Goal: Communication & Community: Share content

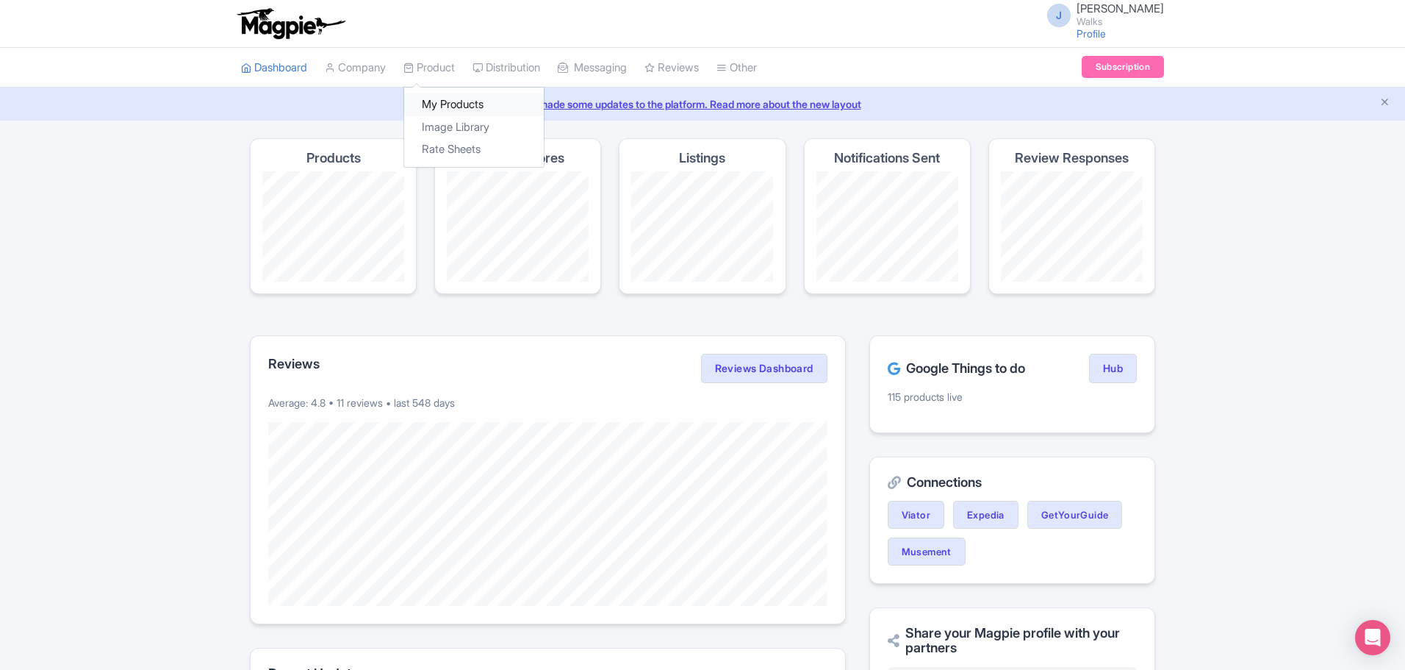
click at [437, 110] on link "My Products" at bounding box center [474, 104] width 140 height 23
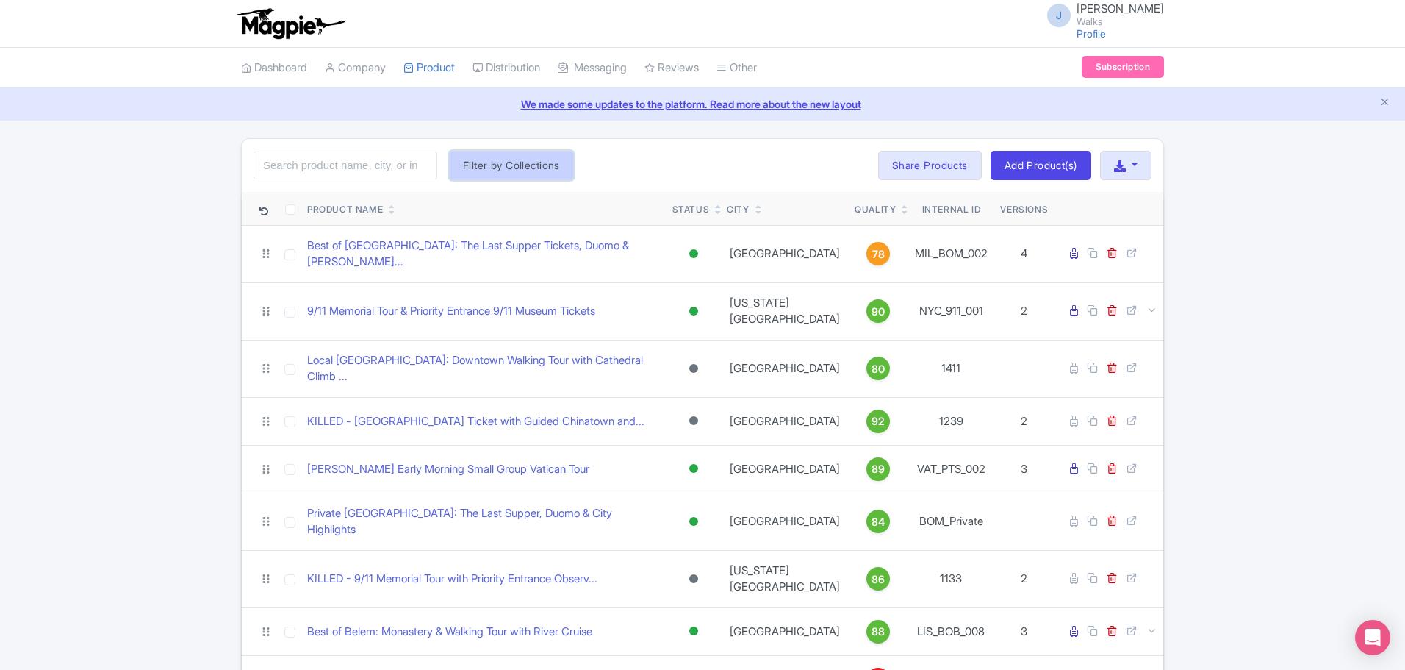
click at [503, 164] on button "Filter by Collections" at bounding box center [511, 165] width 125 height 29
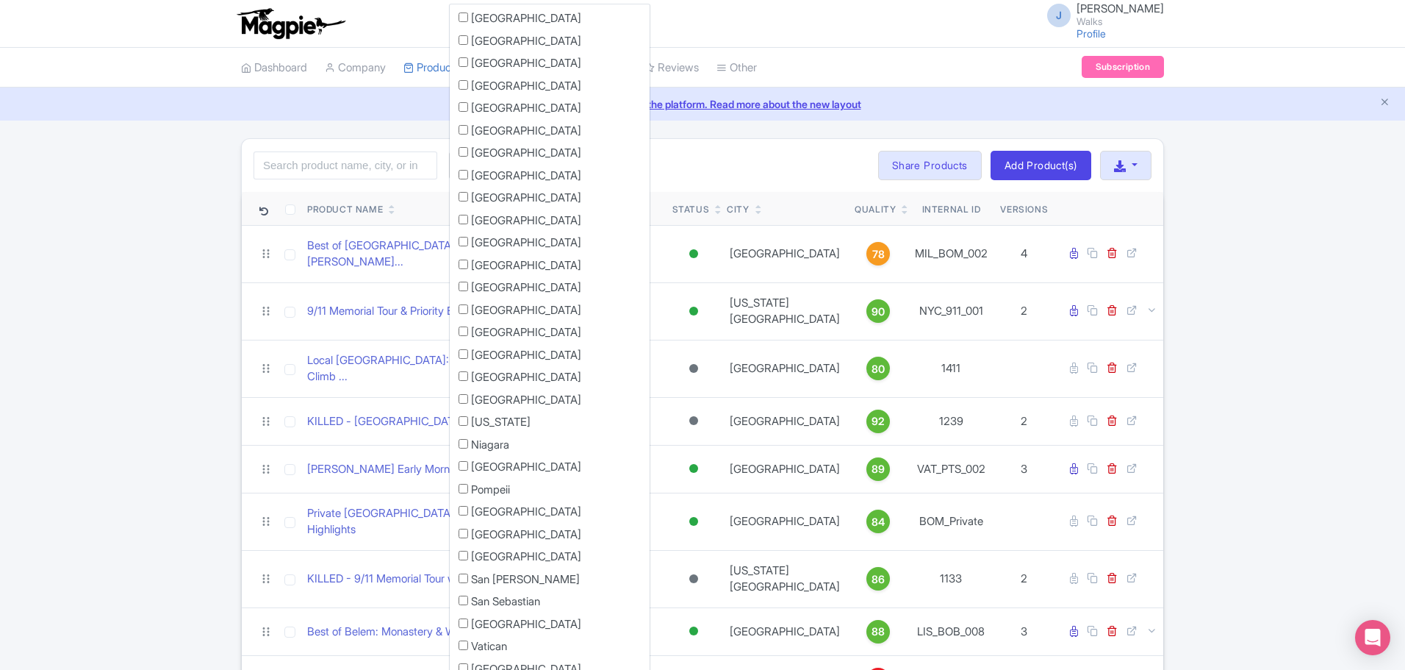
click at [462, 61] on input "[GEOGRAPHIC_DATA]" at bounding box center [464, 62] width 10 height 10
checkbox input "true"
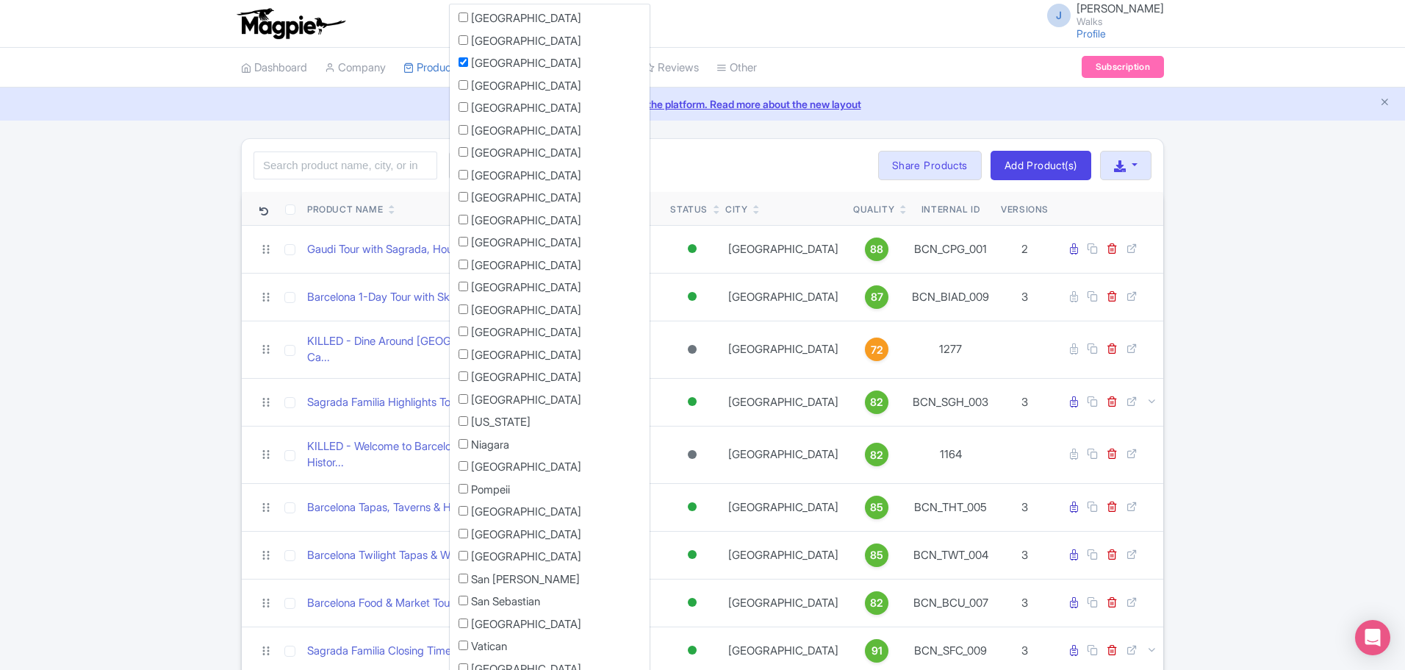
click at [899, 74] on ul "Dashboard Company Product My Products Image Library Rate Sheets Distribution Ma…" at bounding box center [702, 68] width 941 height 40
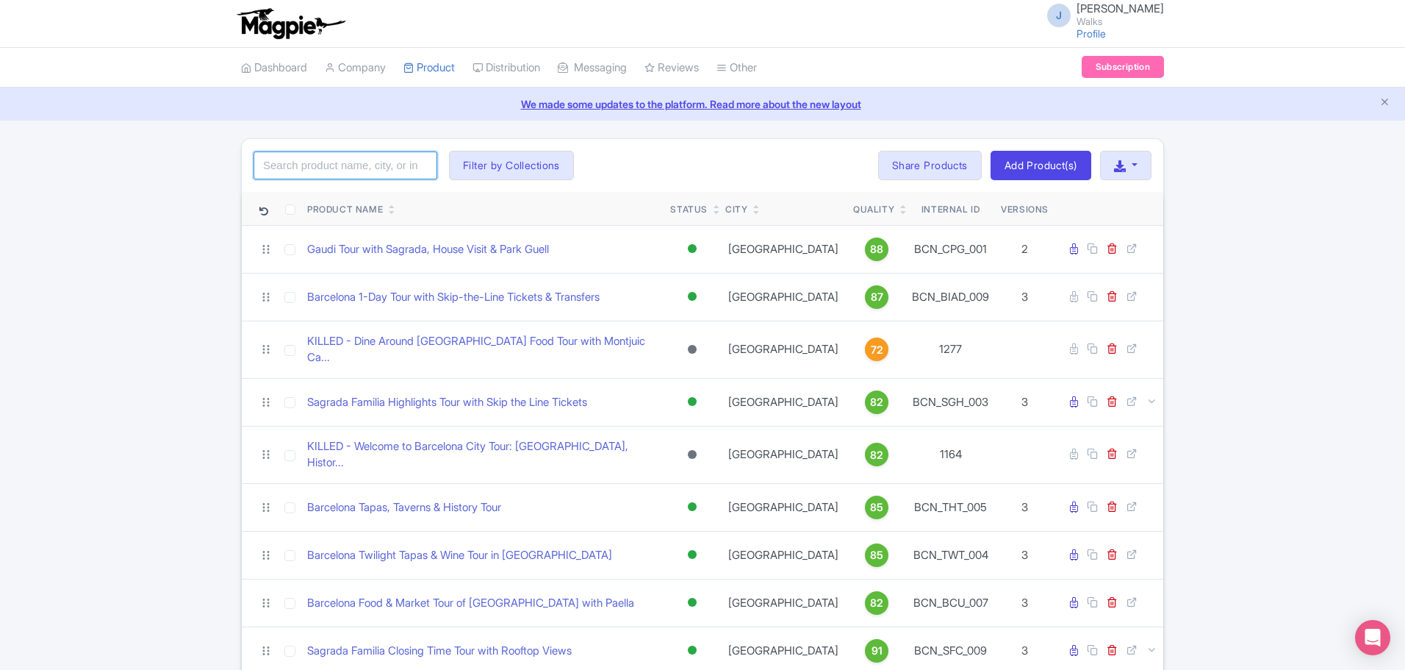
click at [360, 161] on input "search" at bounding box center [346, 165] width 184 height 28
click button "Search" at bounding box center [0, 0] width 0 height 0
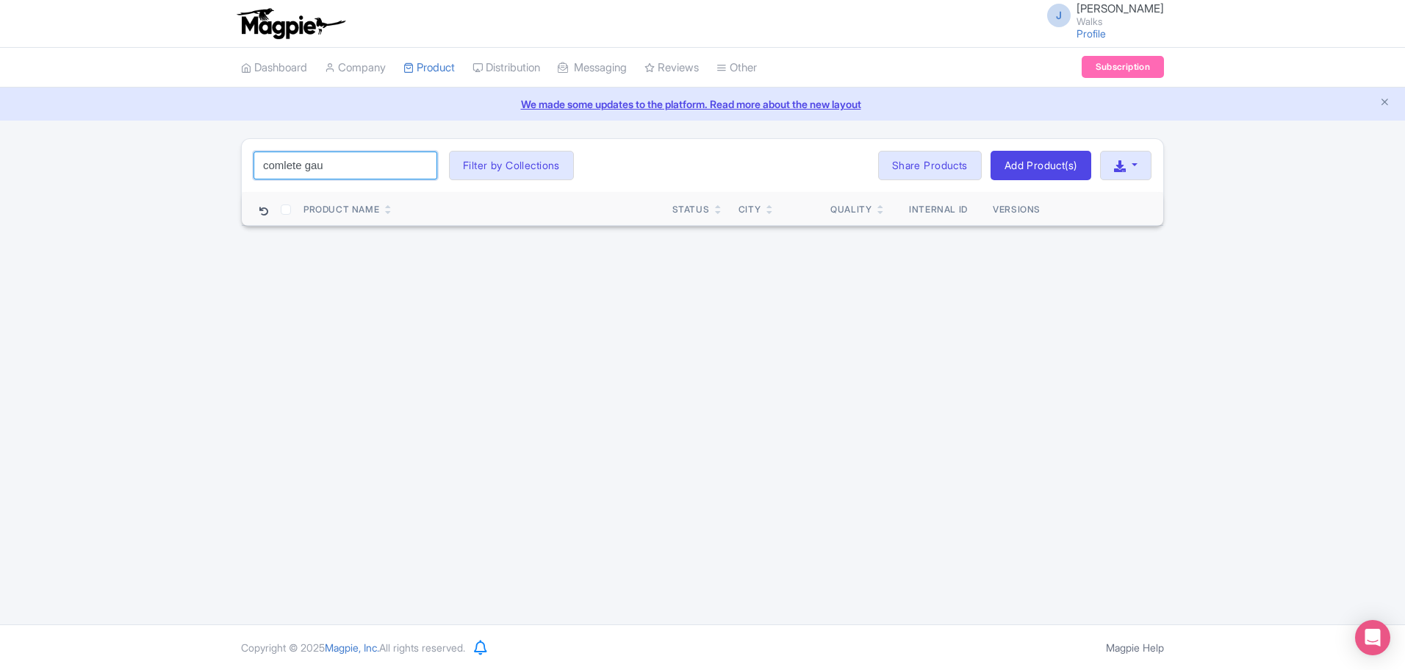
click at [287, 167] on input "comlete gau" at bounding box center [346, 165] width 184 height 28
type input "complete gau"
click button "Search" at bounding box center [0, 0] width 0 height 0
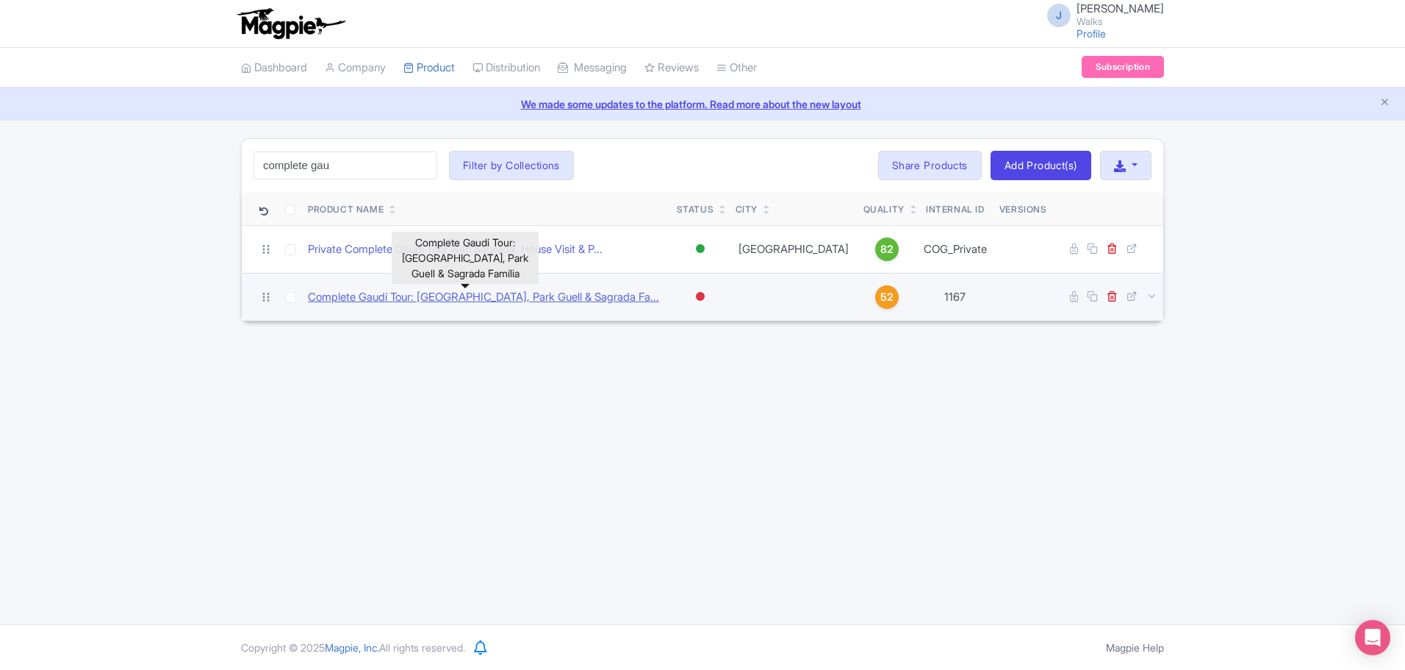
click at [384, 296] on link "Complete Gaudí Tour: Casa Batlló, Park Guell & Sagrada Fa..." at bounding box center [483, 297] width 351 height 17
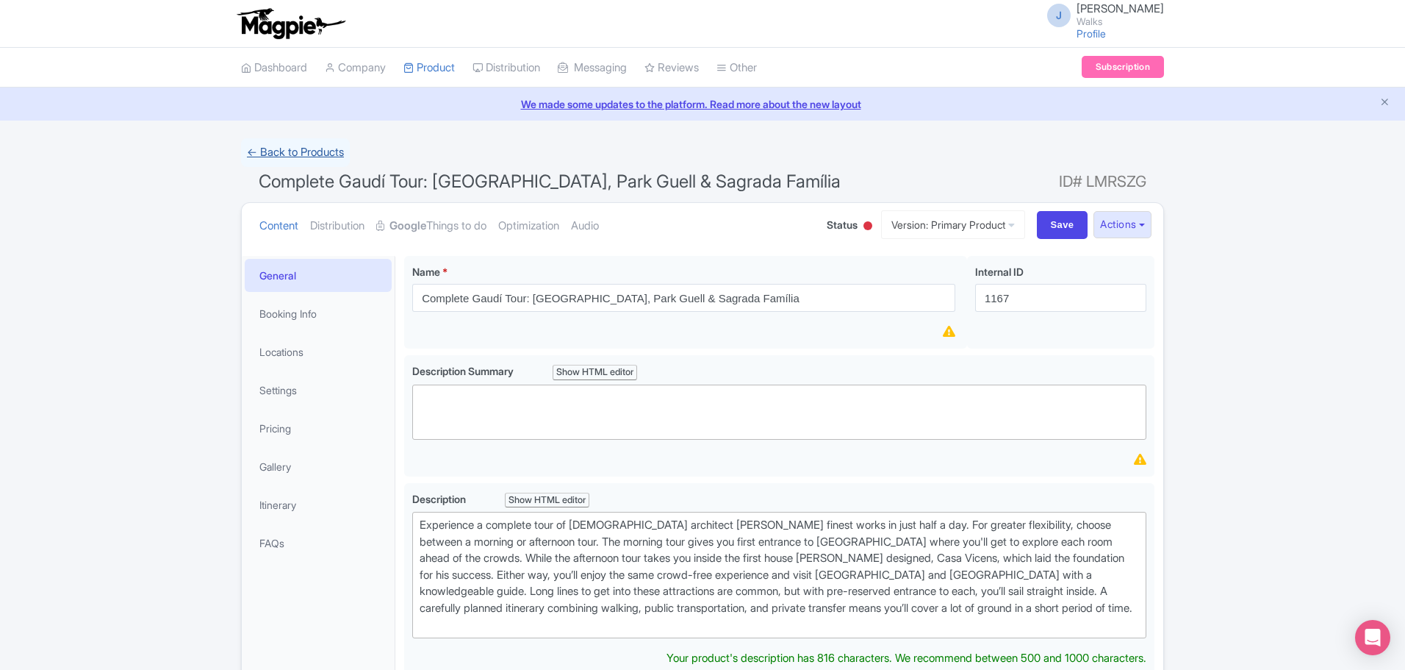
click at [300, 150] on link "← Back to Products" at bounding box center [295, 152] width 109 height 29
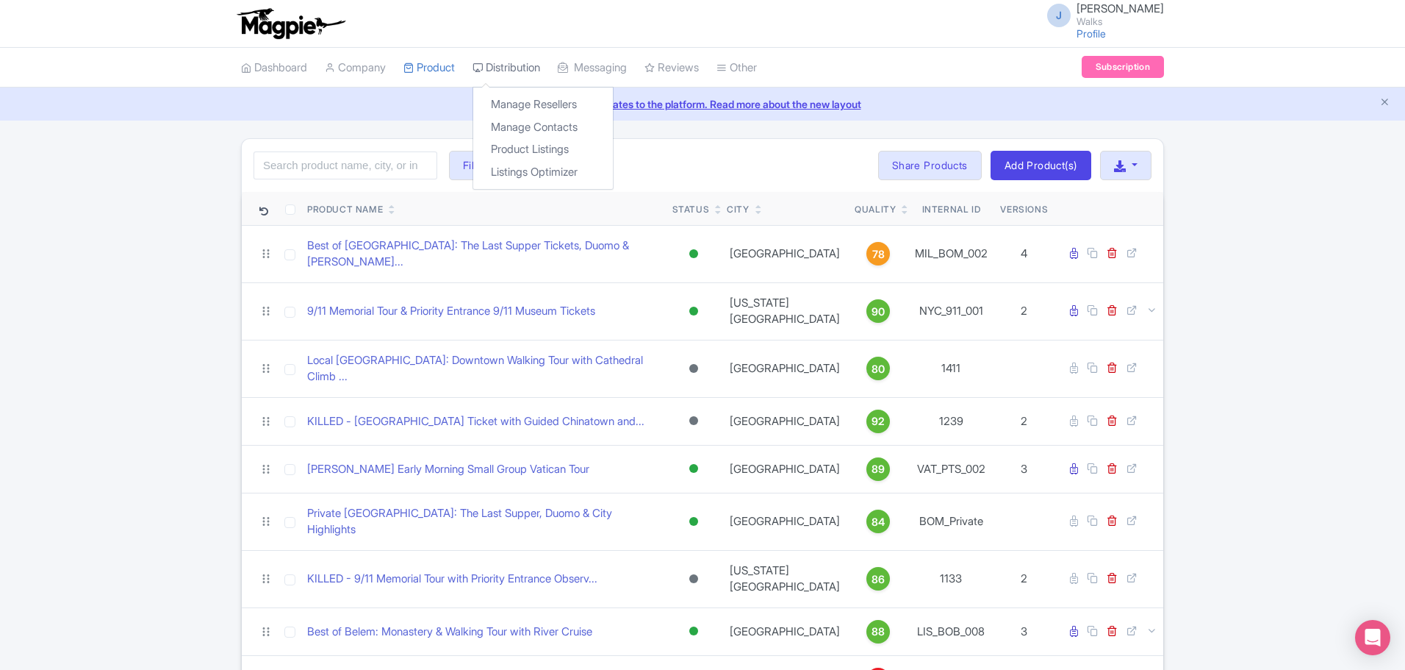
click at [539, 66] on link "Distribution" at bounding box center [507, 68] width 68 height 40
click at [453, 123] on link "Image Library" at bounding box center [474, 127] width 140 height 23
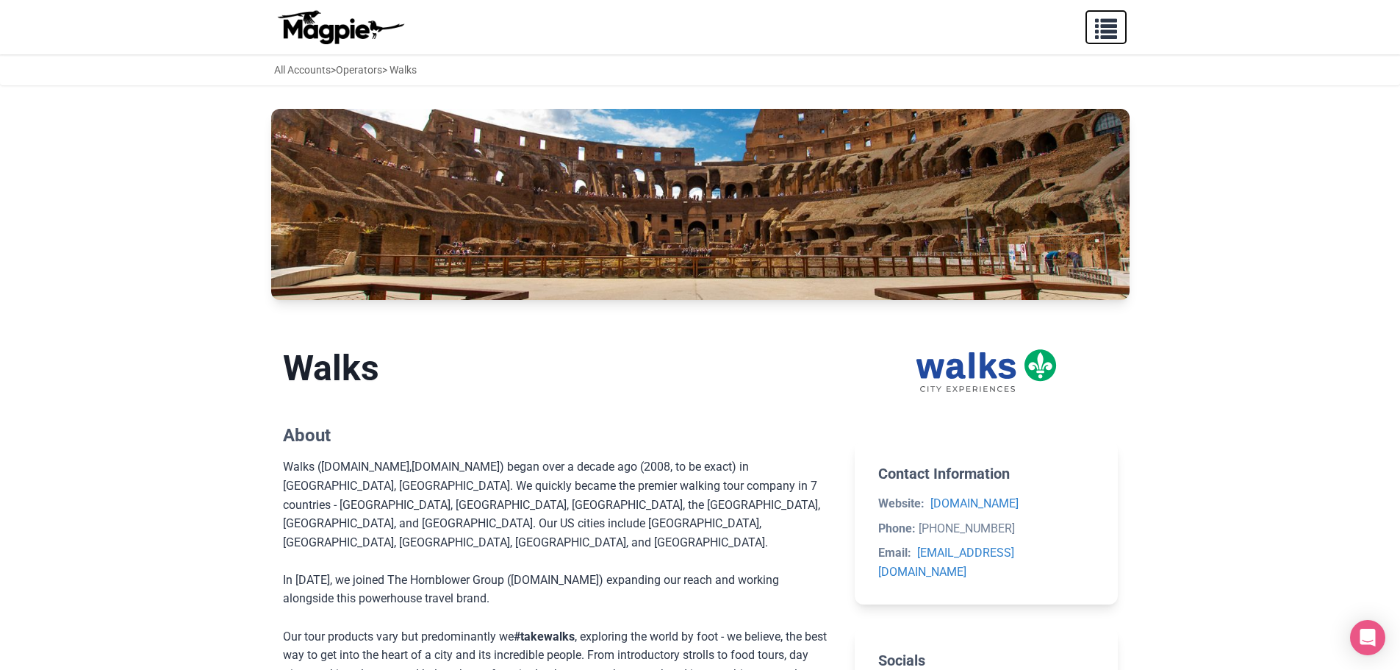
click at [1112, 27] on span "button" at bounding box center [1106, 26] width 22 height 22
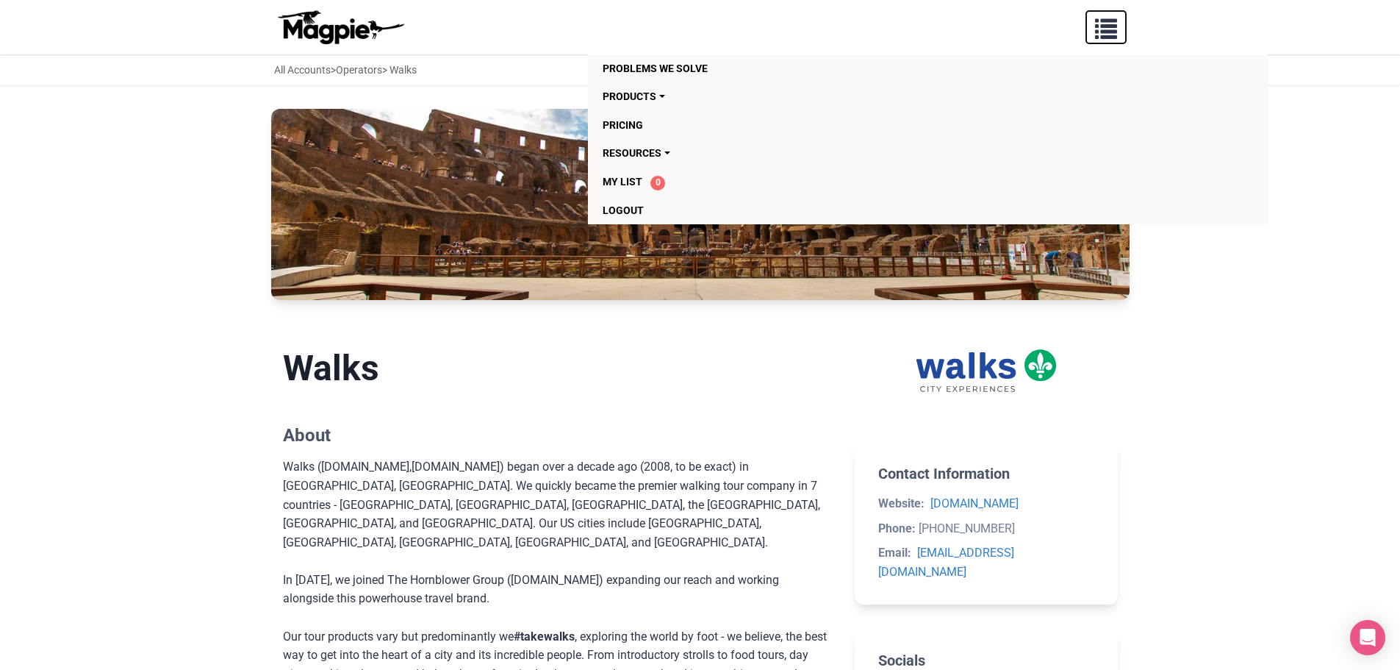
click at [1112, 27] on span "button" at bounding box center [1106, 26] width 22 height 22
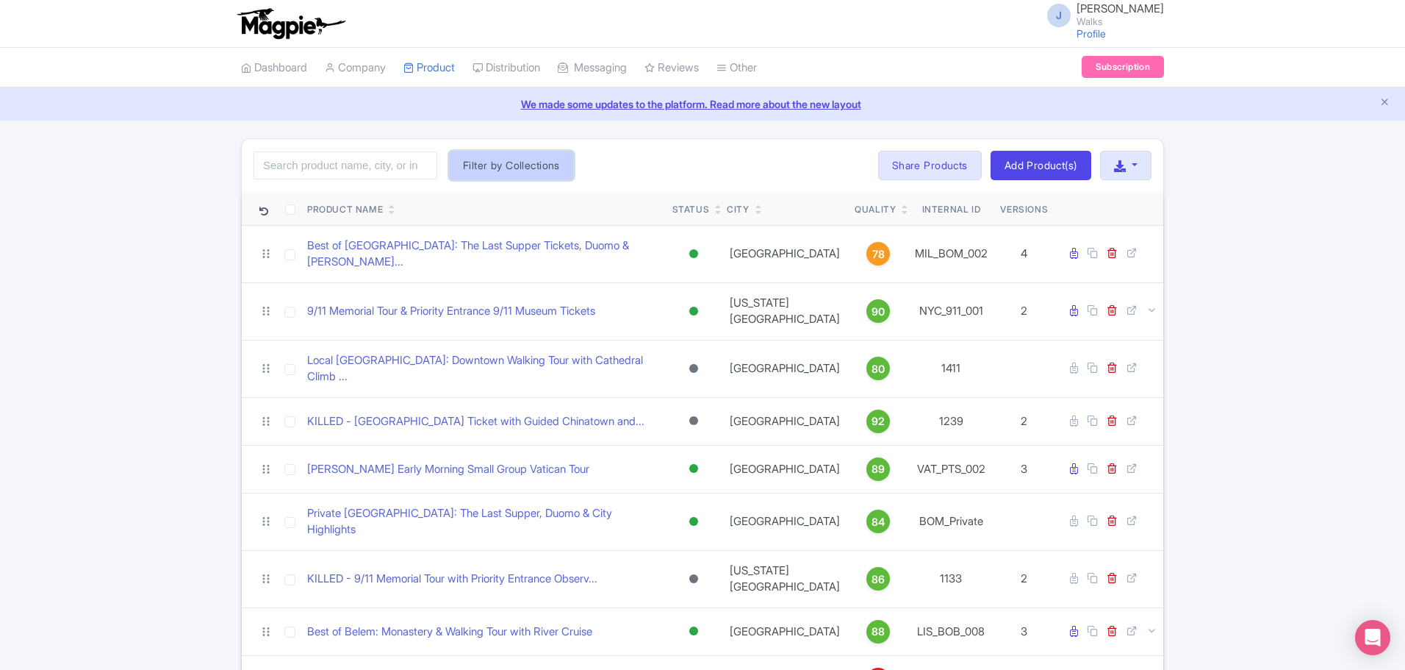
click at [548, 164] on button "Filter by Collections" at bounding box center [511, 165] width 125 height 29
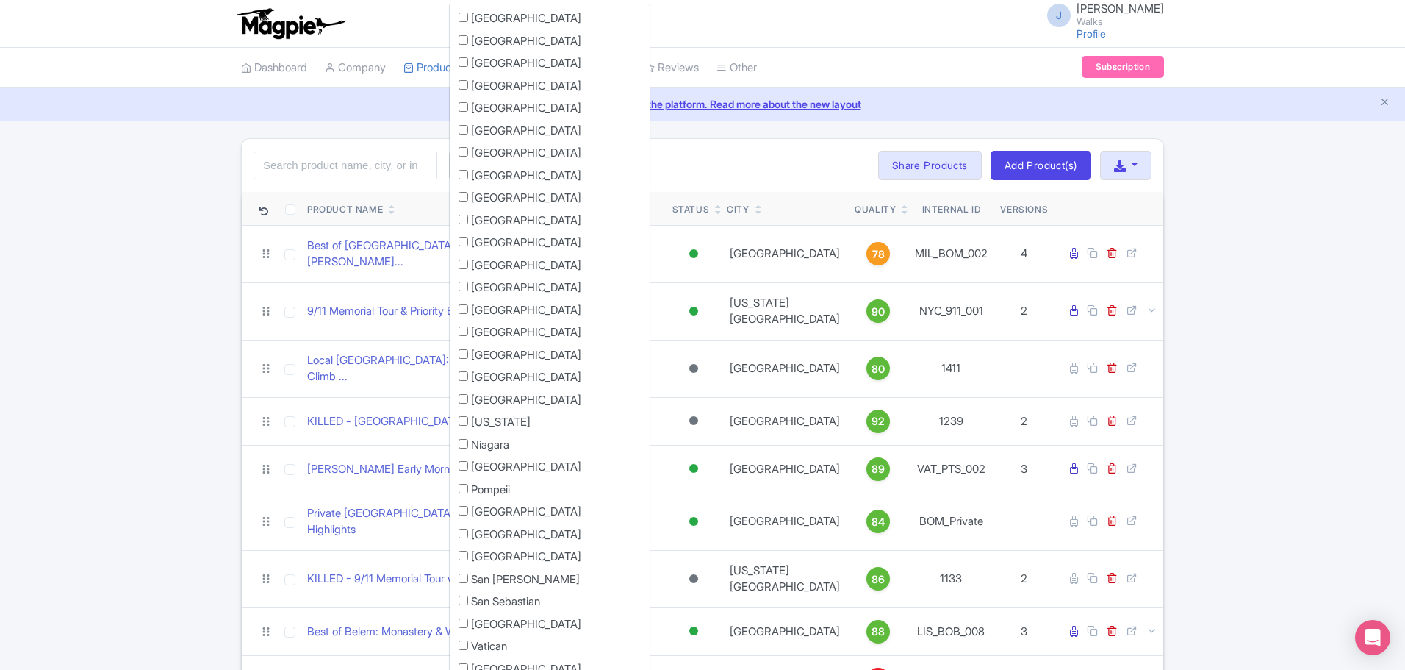
click at [708, 144] on div "Search Filter by Collections [GEOGRAPHIC_DATA] [GEOGRAPHIC_DATA] [GEOGRAPHIC_DA…" at bounding box center [703, 165] width 922 height 53
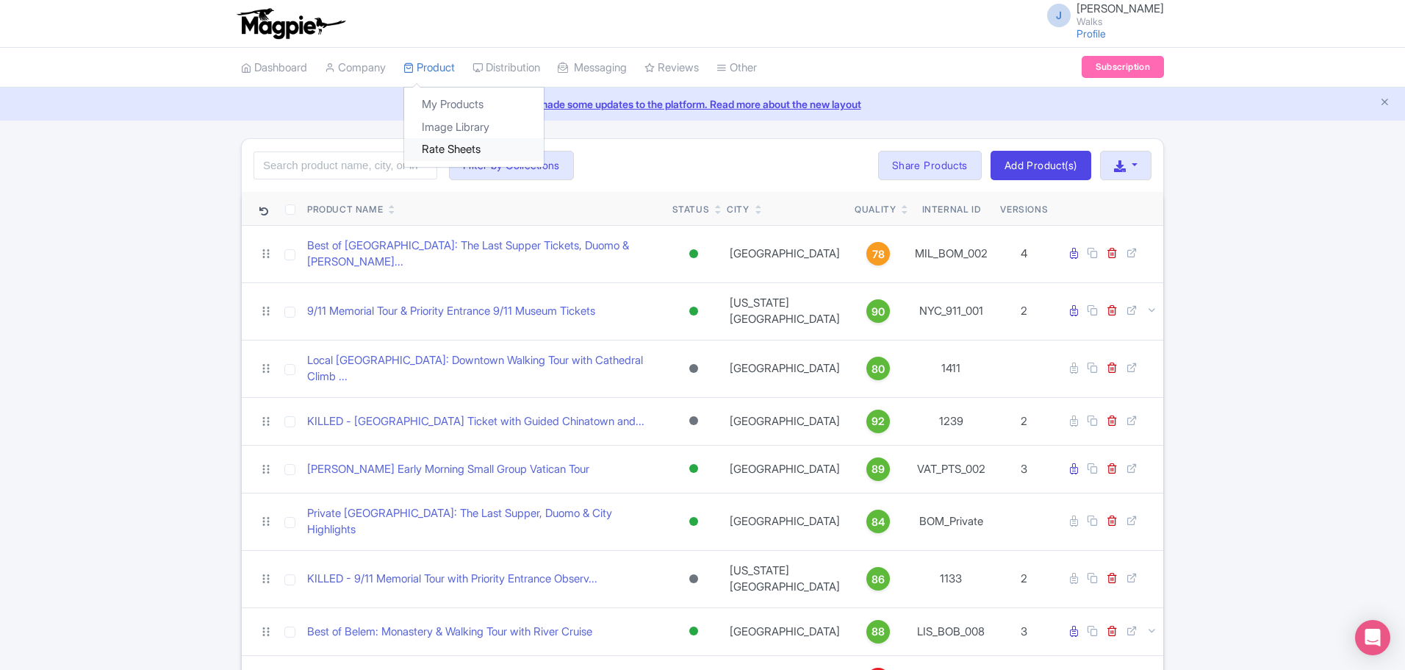
click at [445, 148] on link "Rate Sheets" at bounding box center [474, 149] width 140 height 23
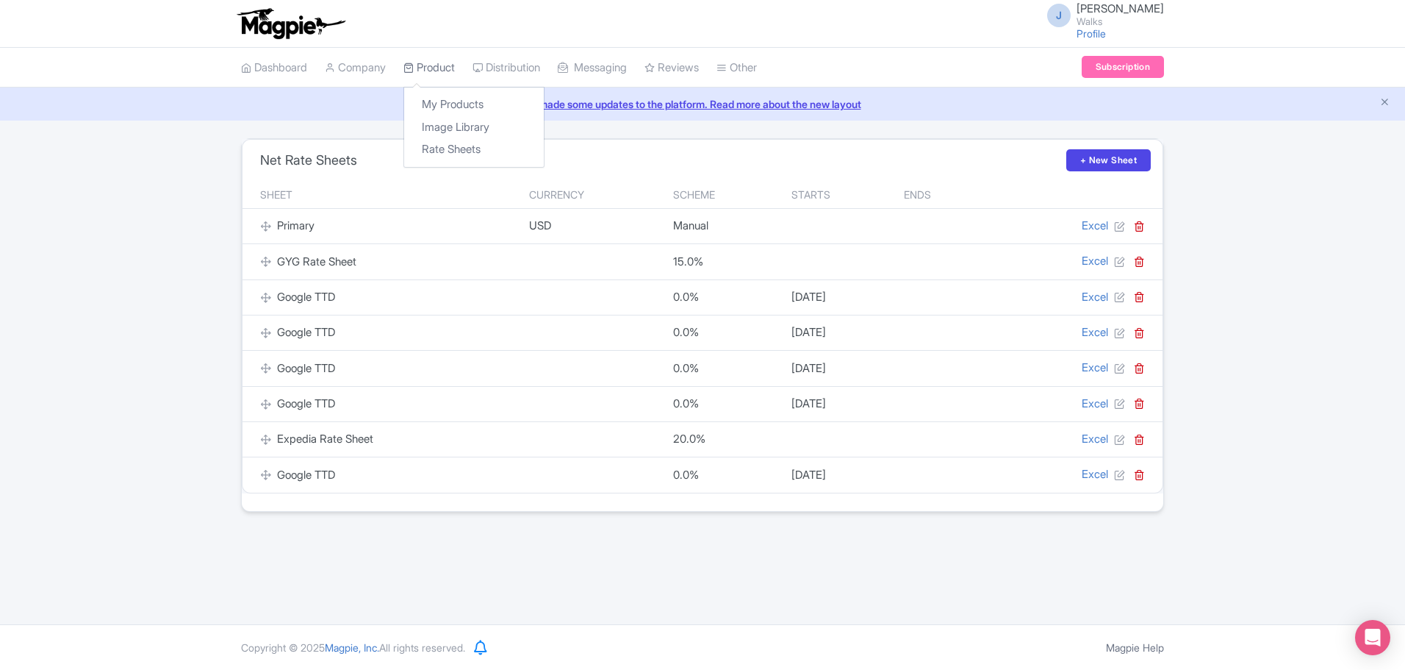
click at [445, 64] on link "Product" at bounding box center [429, 68] width 51 height 40
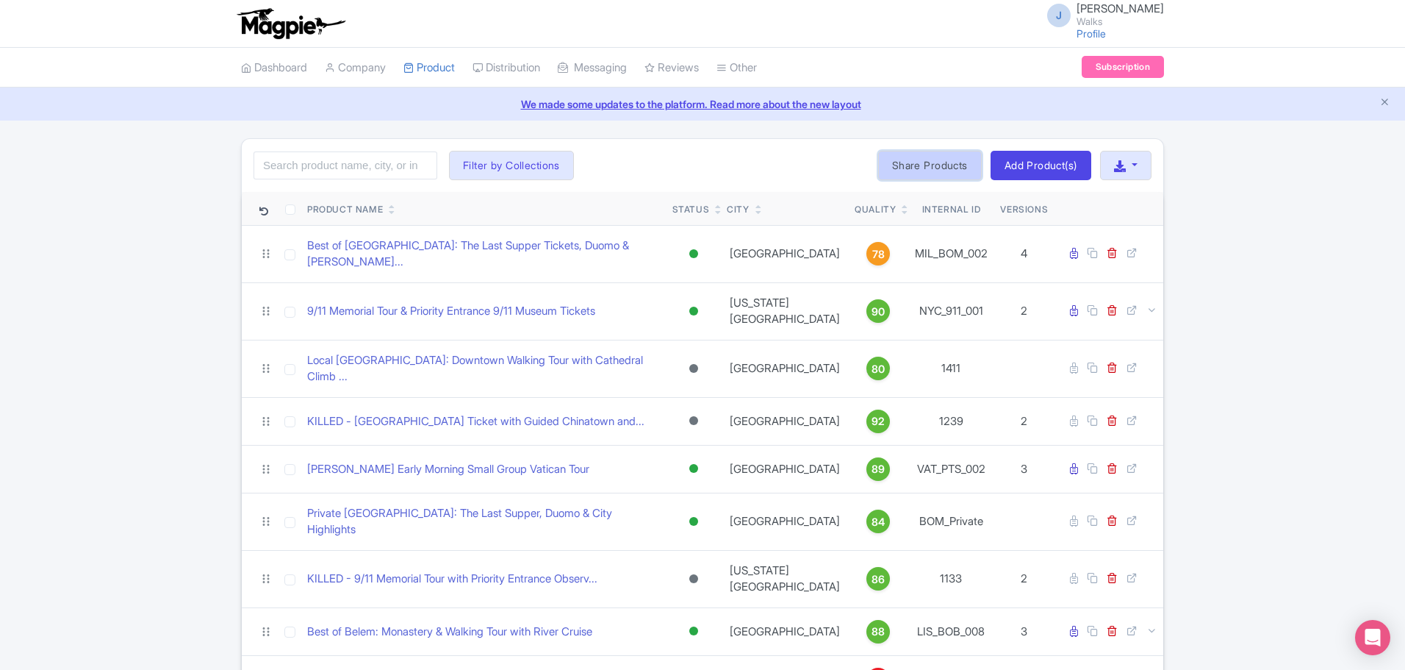
click at [914, 172] on link "Share Products" at bounding box center [930, 165] width 104 height 29
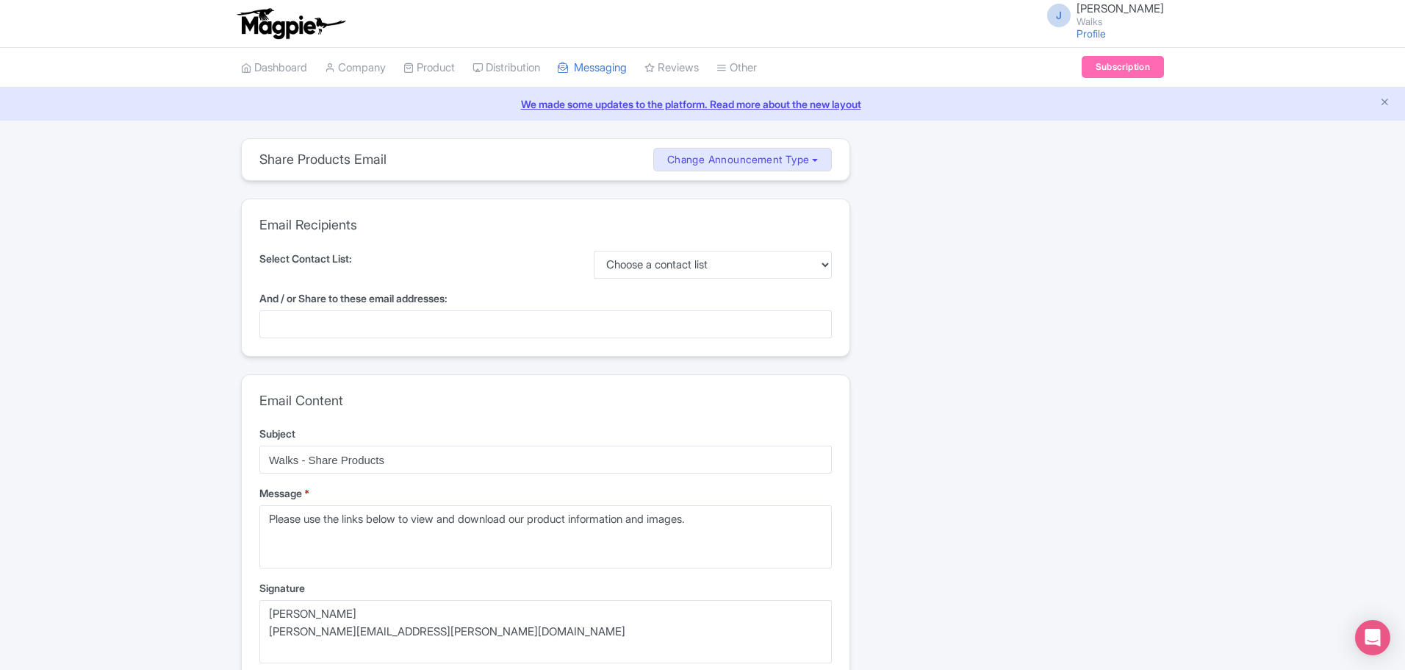
click at [741, 102] on link "We made some updates to the platform. Read more about the new layout" at bounding box center [703, 103] width 1388 height 15
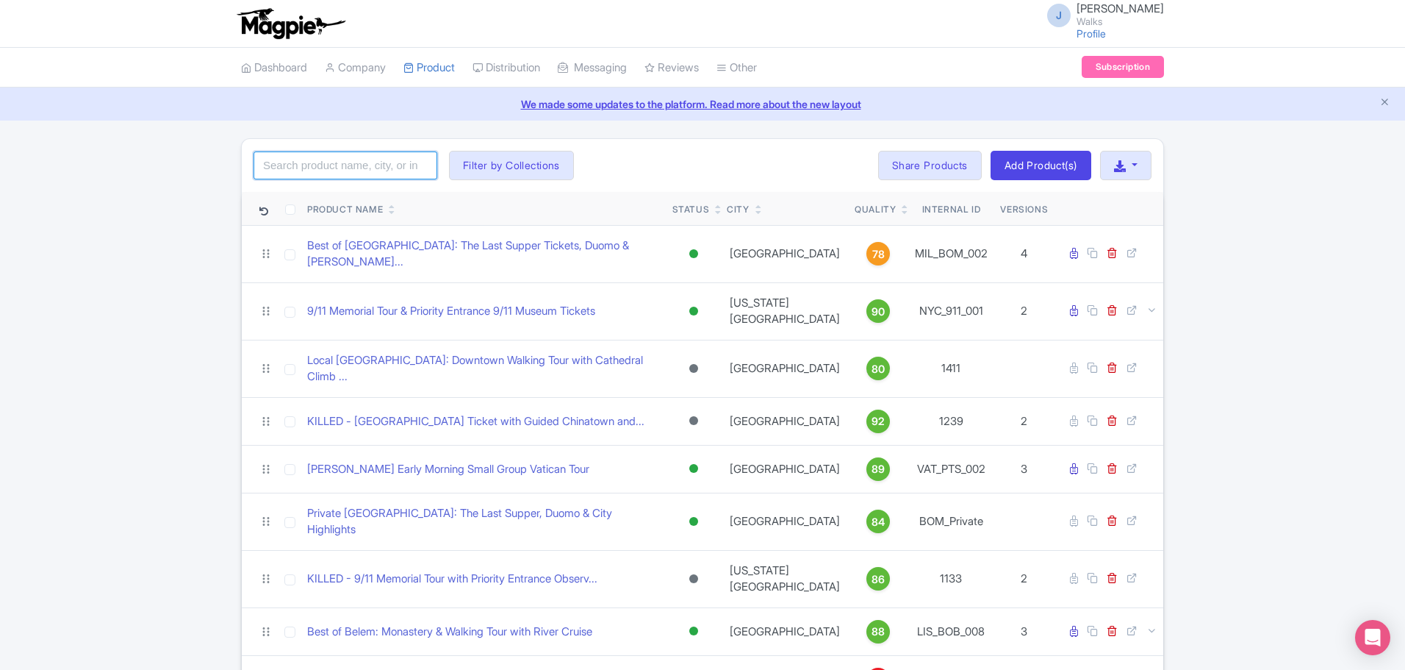
click at [303, 167] on input "search" at bounding box center [346, 165] width 184 height 28
type input "complete g"
click button "Search" at bounding box center [0, 0] width 0 height 0
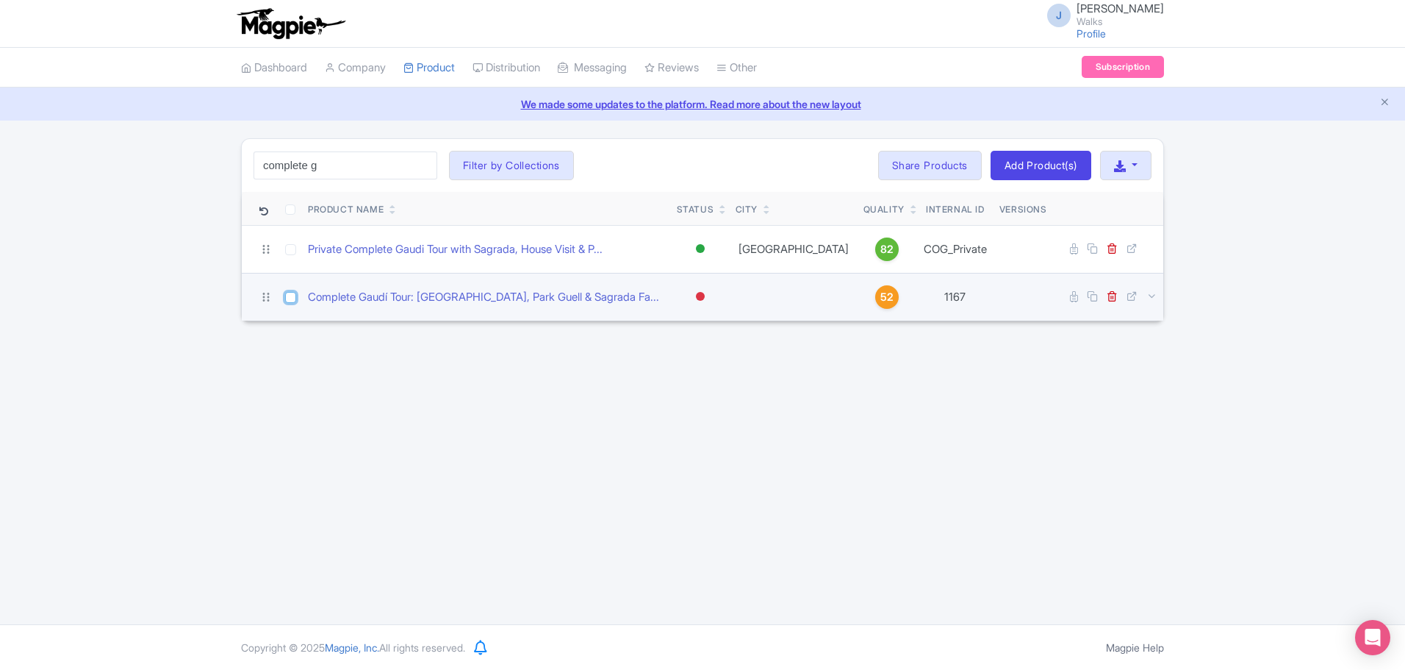
click at [290, 297] on input "checkbox" at bounding box center [290, 297] width 11 height 11
checkbox input "true"
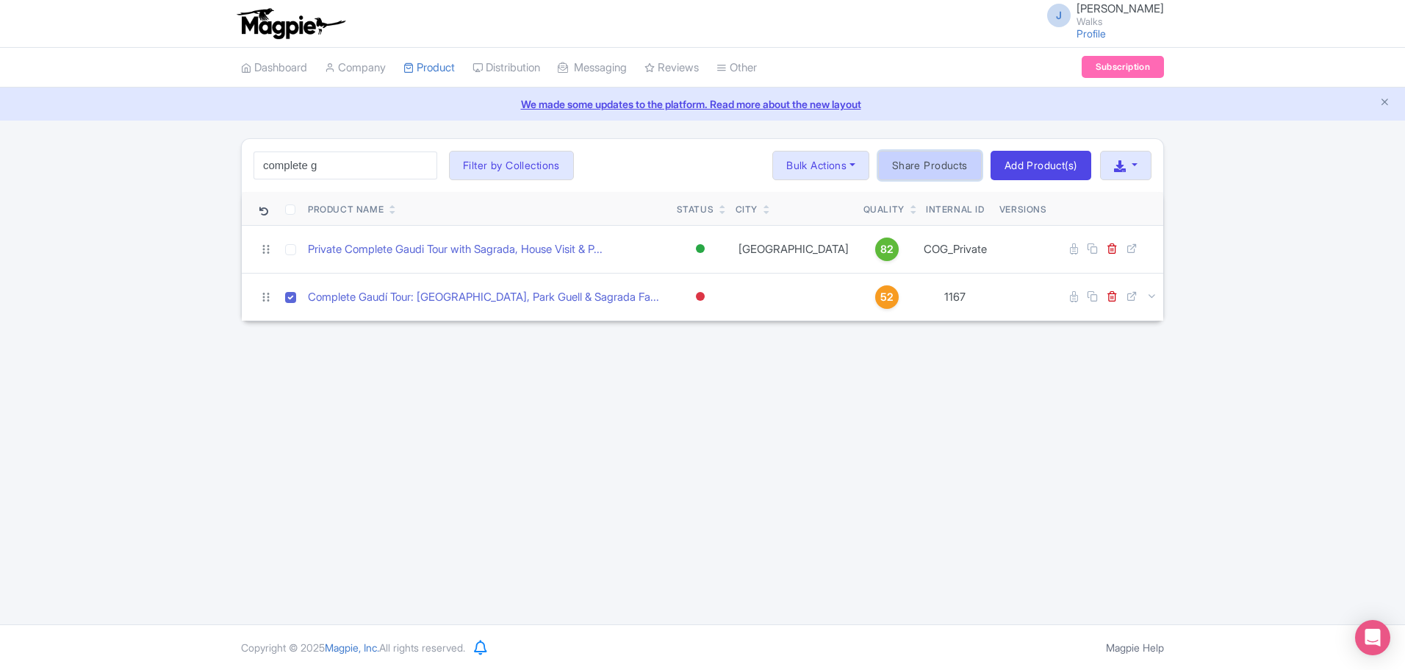
click at [905, 164] on link "Share Products" at bounding box center [930, 165] width 104 height 29
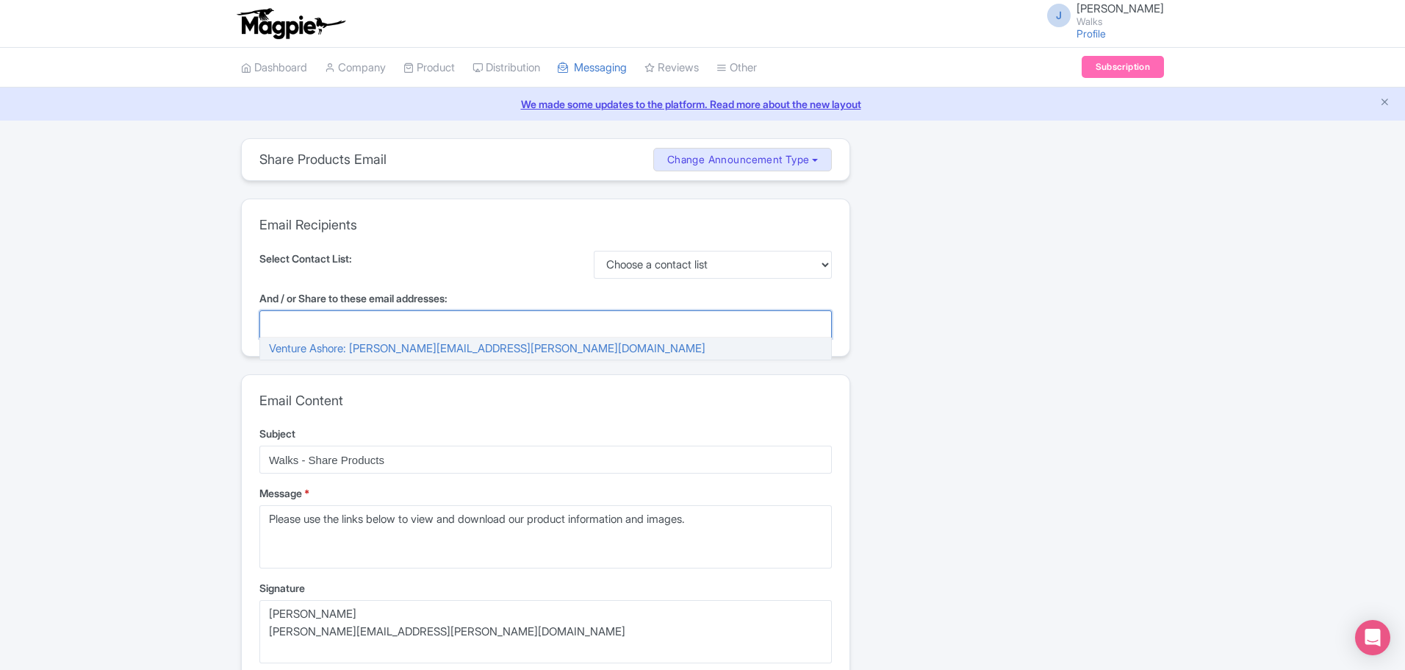
click at [315, 318] on div at bounding box center [545, 324] width 573 height 28
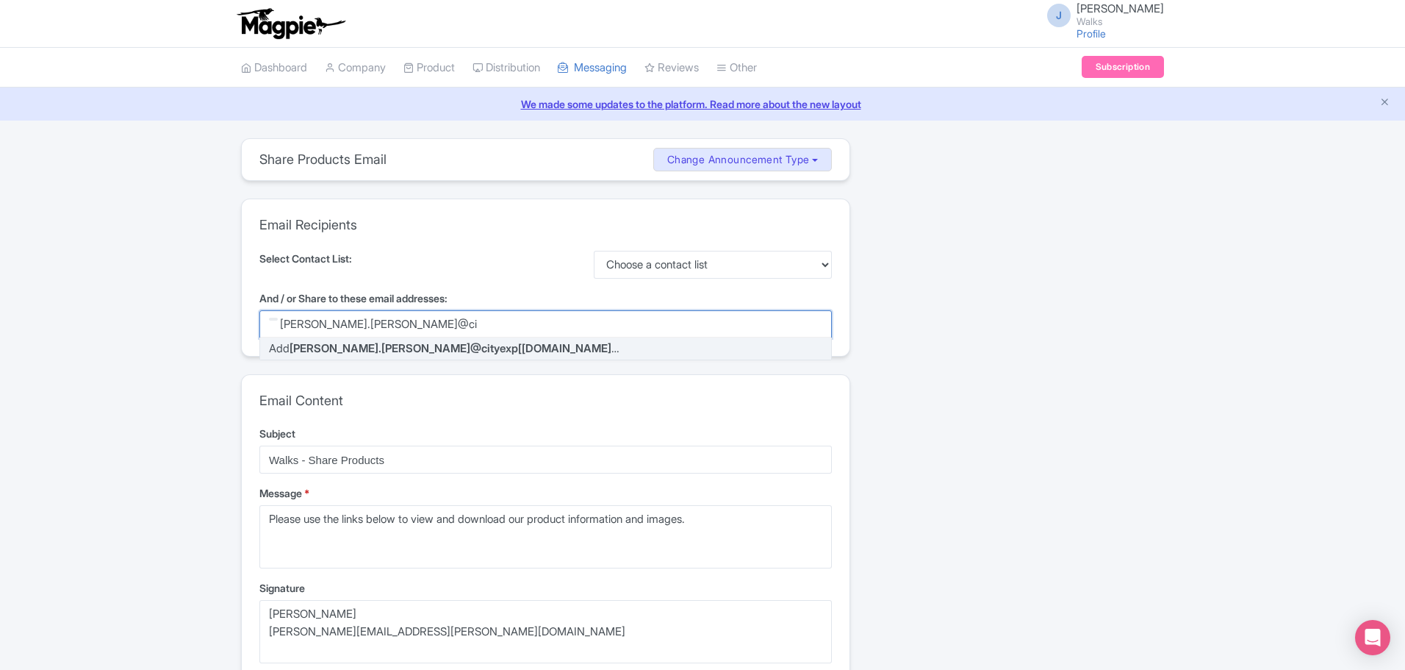
click at [402, 324] on input "joan.hamilton@cityexp[erieinces.com" at bounding box center [378, 324] width 197 height 13
click at [420, 323] on input "joan.hamilton@cityexperieinces.com" at bounding box center [376, 324] width 193 height 13
type input "[PERSON_NAME][EMAIL_ADDRESS][PERSON_NAME][DOMAIN_NAME]"
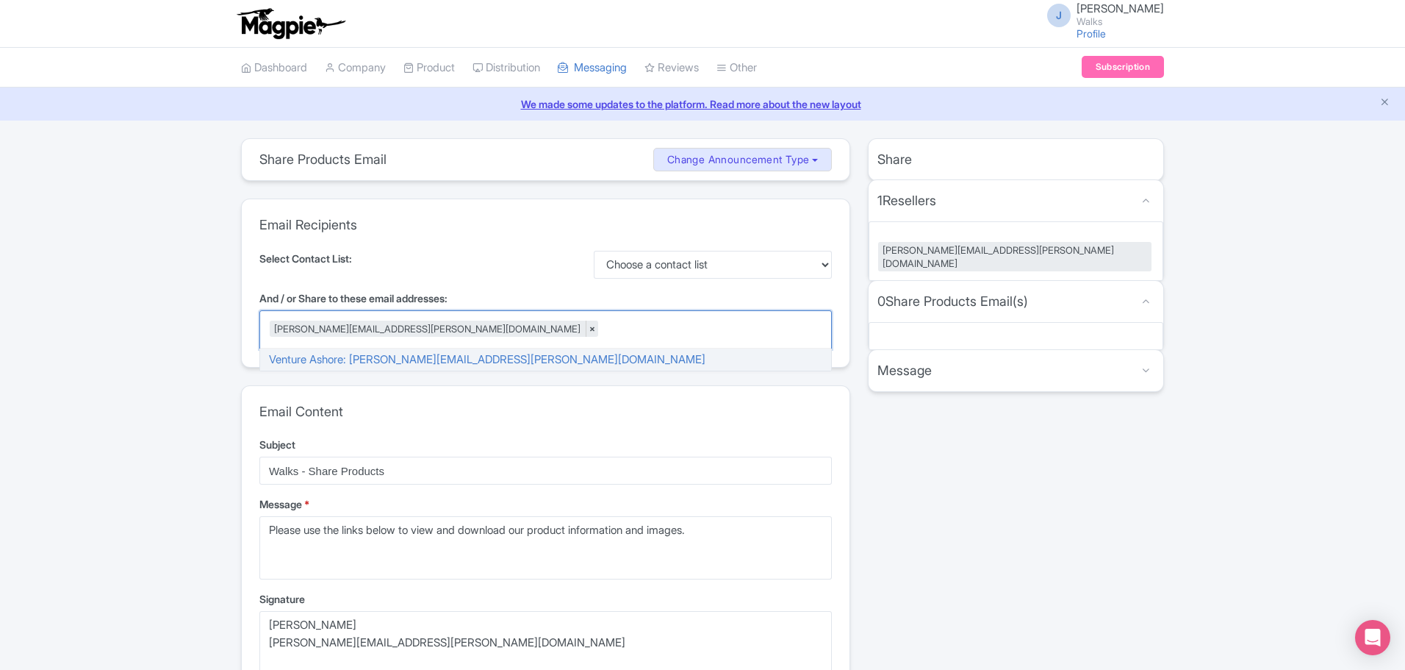
click at [527, 261] on div "Select Contact List: Choose a contact list" at bounding box center [545, 265] width 573 height 28
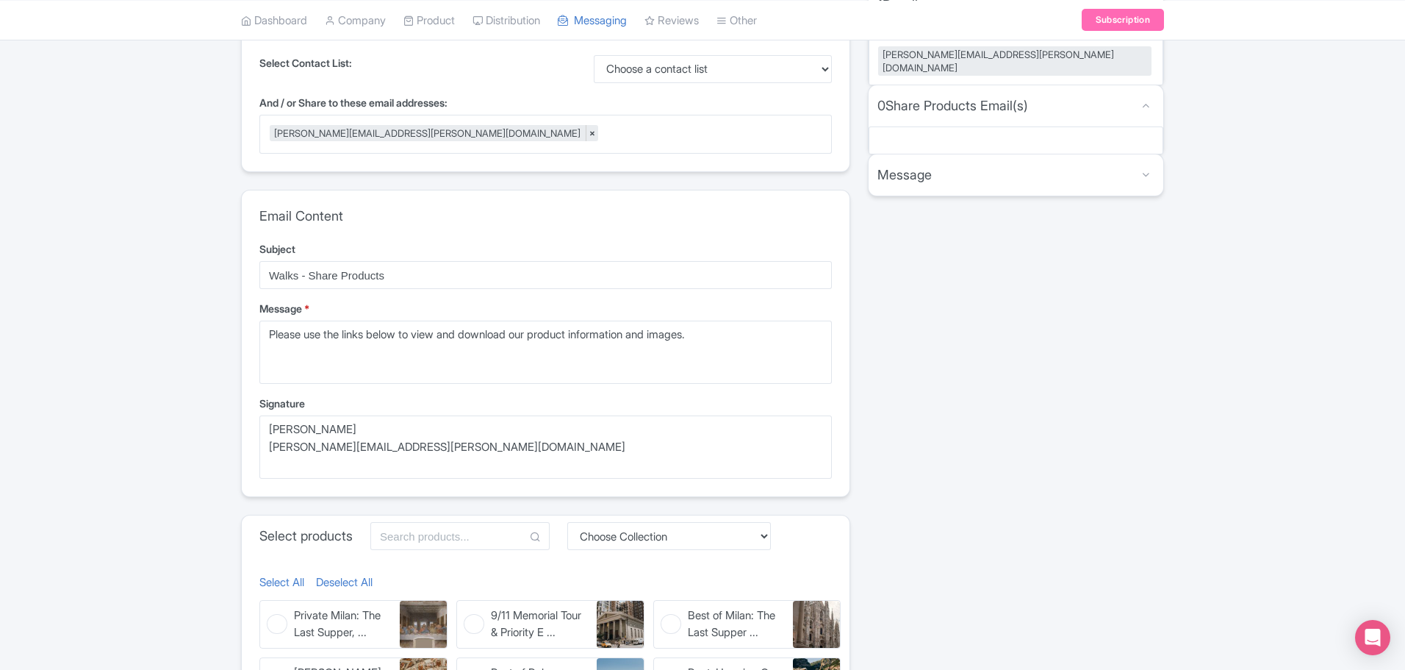
scroll to position [514, 0]
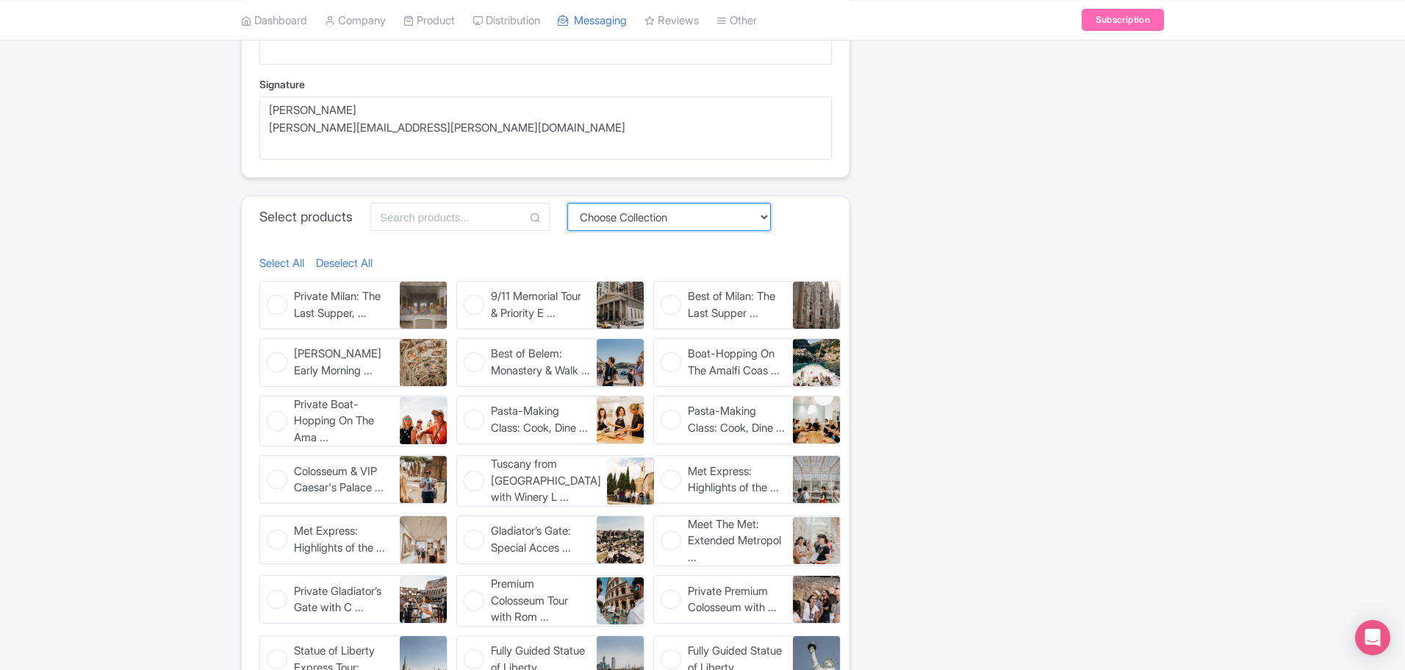
click at [629, 212] on select "Choose Collection Amsterdam Athens Barcelona Bologna Bordeaux Boston Chicago Du…" at bounding box center [669, 217] width 204 height 28
select select "082d5bee-1048-441f-a69b-4888ccfe40a0"
click at [572, 231] on select "Choose Collection Amsterdam Athens Barcelona Bologna Bordeaux Boston Chicago Du…" at bounding box center [669, 217] width 204 height 28
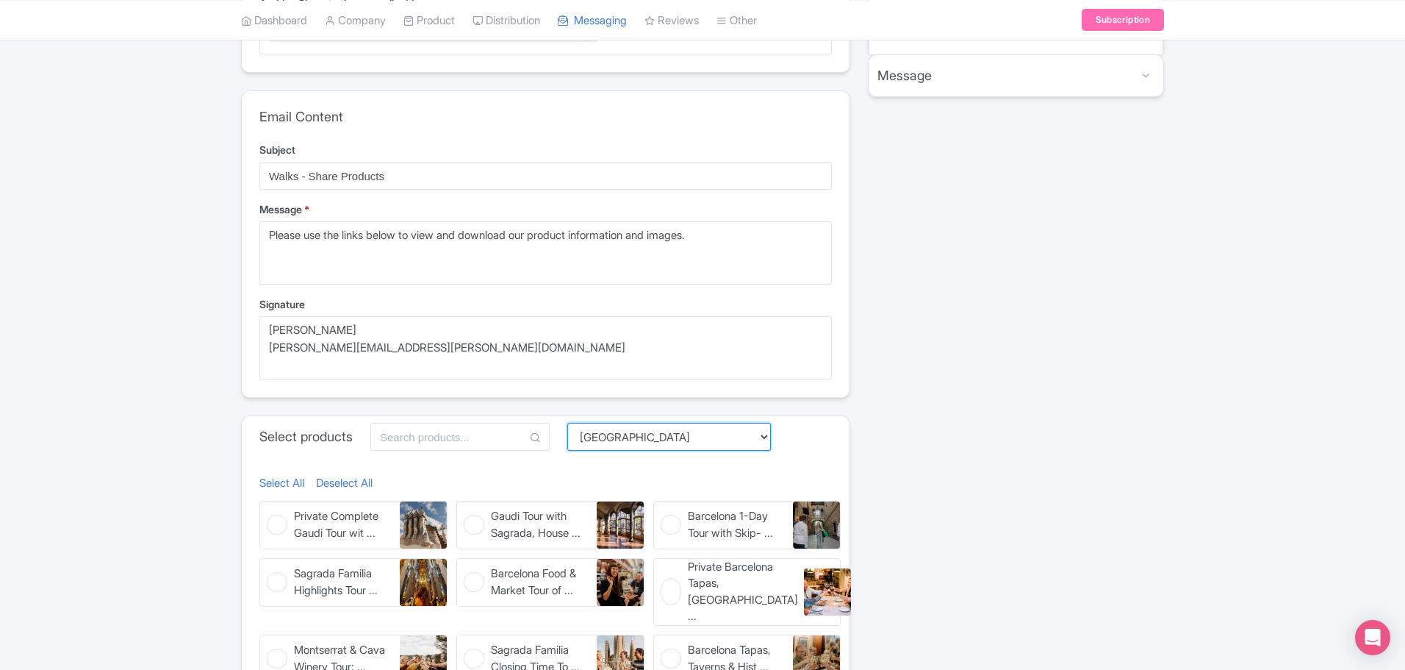
scroll to position [441, 0]
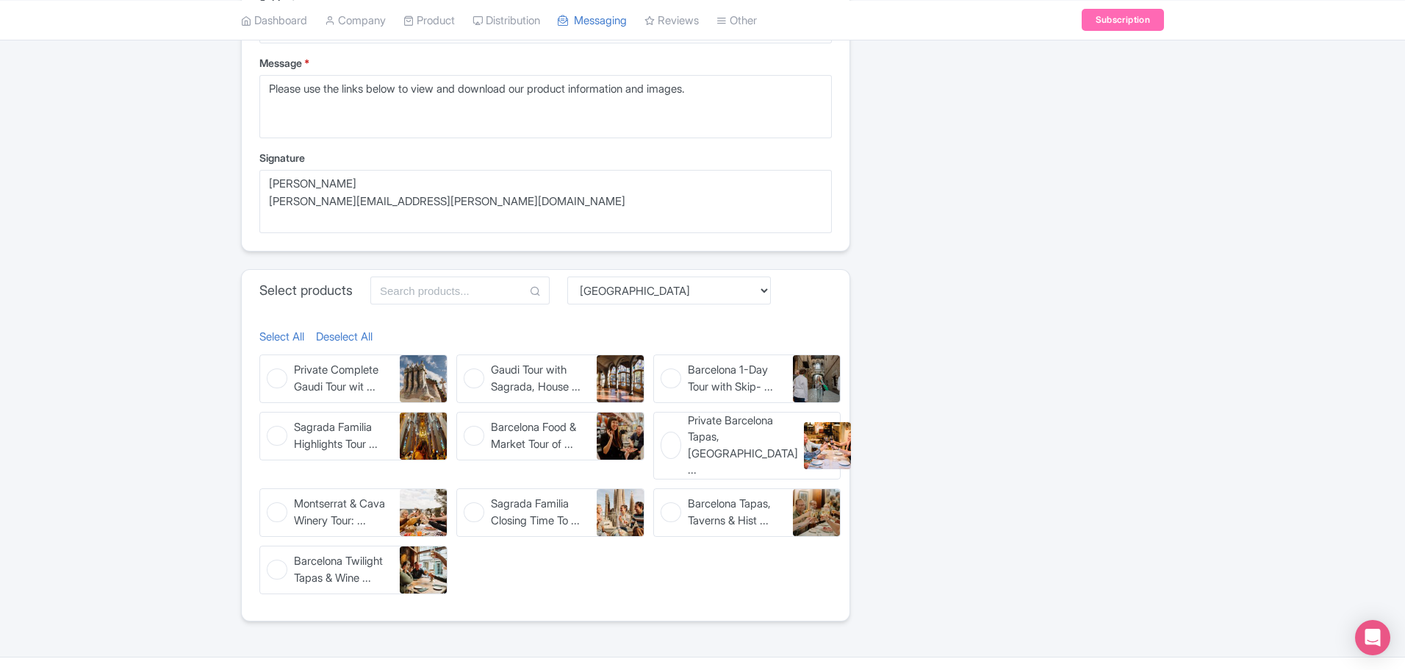
click at [472, 375] on figure "Gaudi Tour with Sagrada, House ... Gaudi Tour with Sagrada, House Visit & Park …" at bounding box center [550, 378] width 188 height 49
click at [466, 364] on input "Gaudi Tour with Sagrada, House ... Gaudi Tour with Sagrada, House Visit & Park …" at bounding box center [461, 359] width 10 height 10
checkbox input "true"
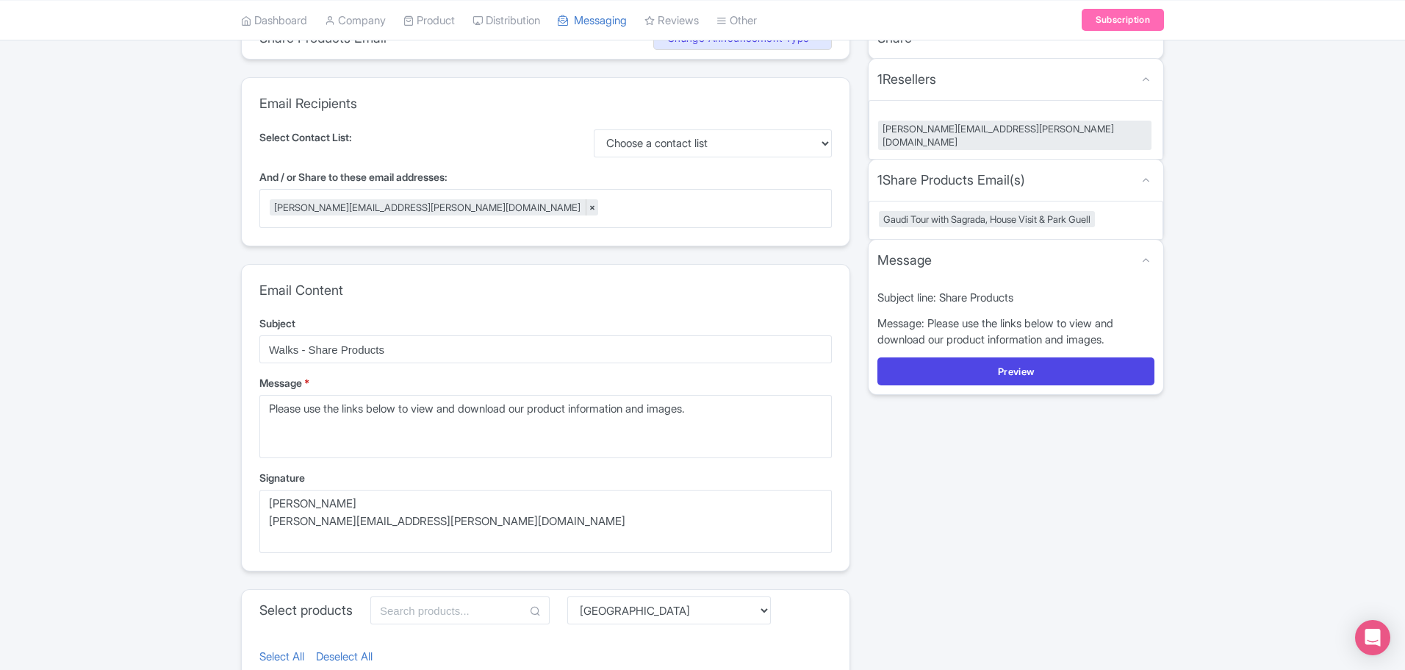
scroll to position [0, 0]
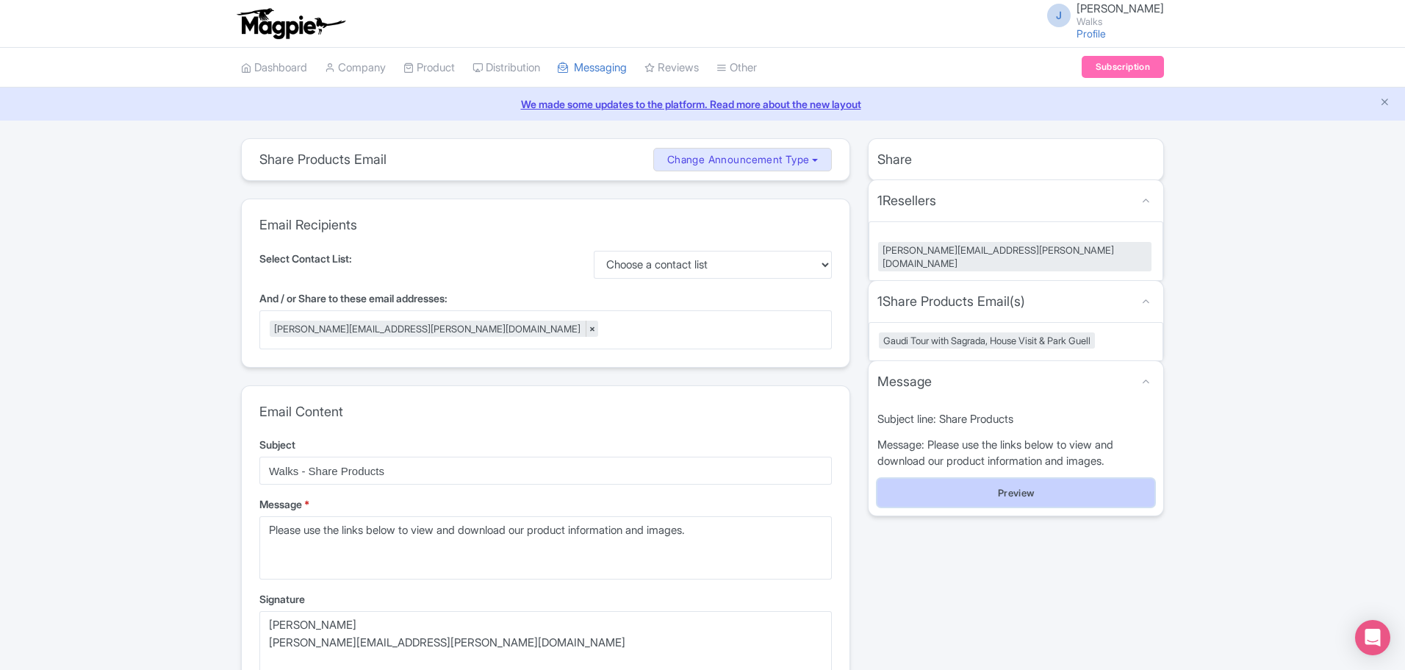
click at [1025, 478] on button "Preview" at bounding box center [1016, 492] width 277 height 28
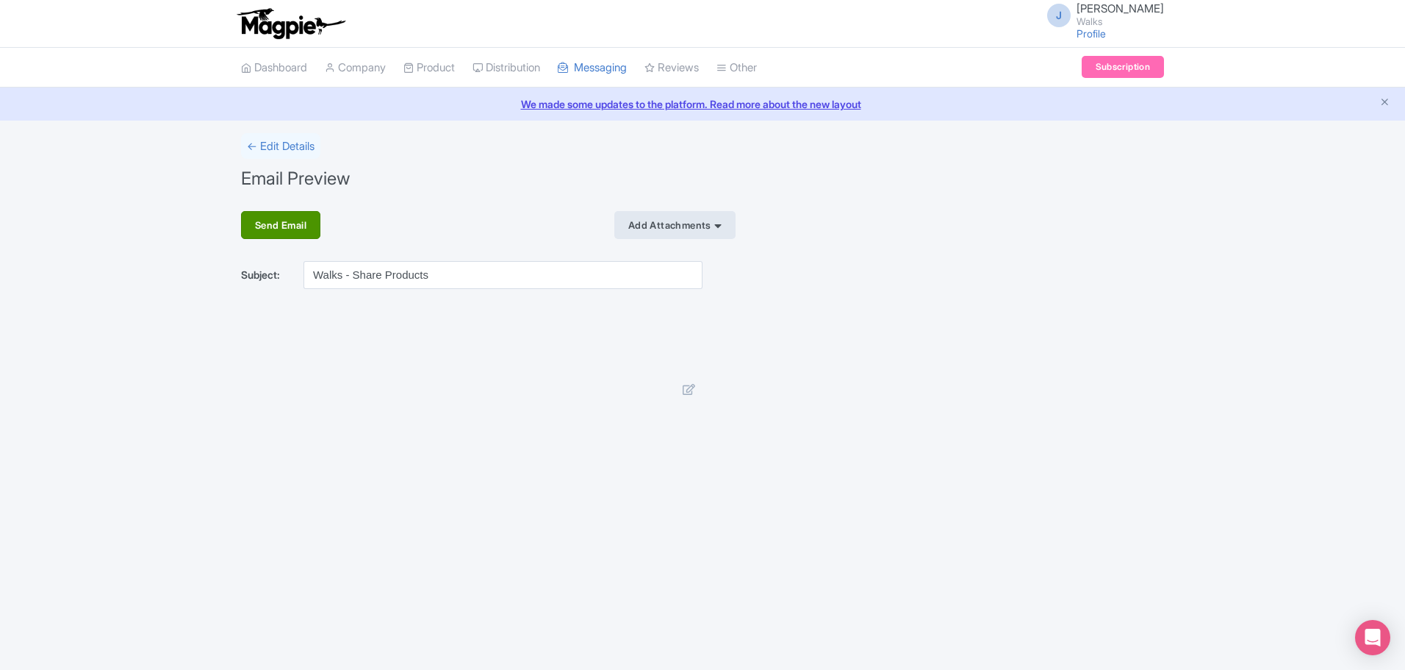
click at [303, 231] on div "Send Email" at bounding box center [280, 225] width 79 height 28
